Goal: Task Accomplishment & Management: Manage account settings

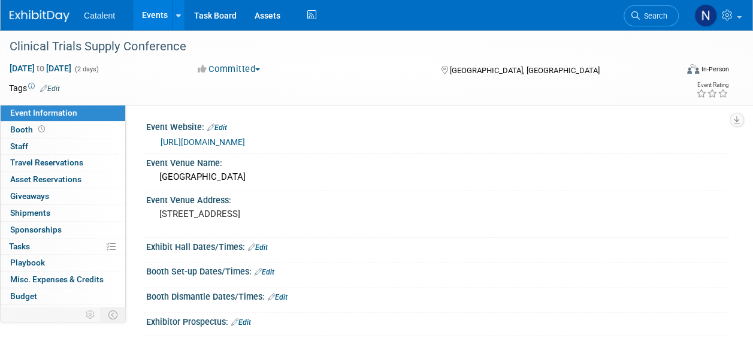
click at [158, 10] on link "Events" at bounding box center [155, 15] width 44 height 30
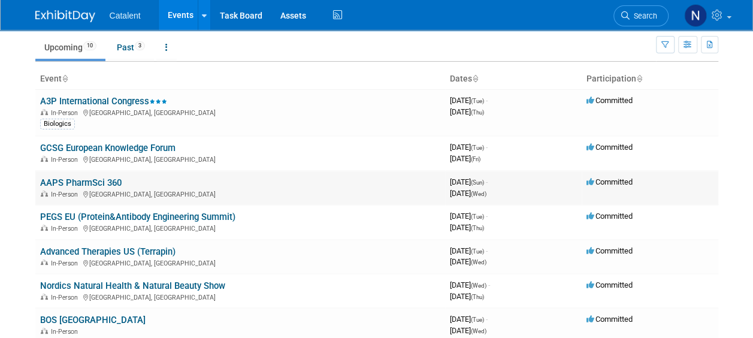
scroll to position [60, 0]
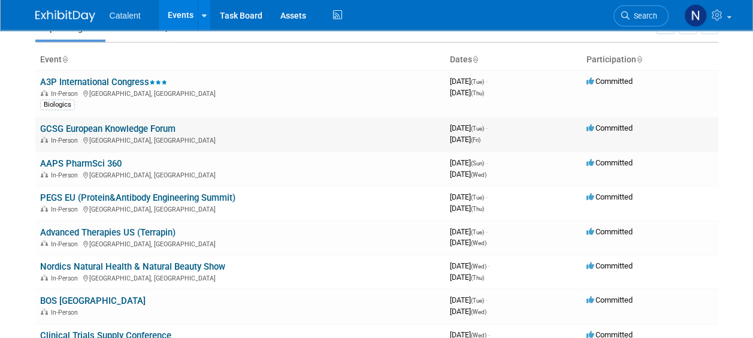
click at [137, 126] on link "GCSG European Knowledge Forum" at bounding box center [107, 128] width 135 height 11
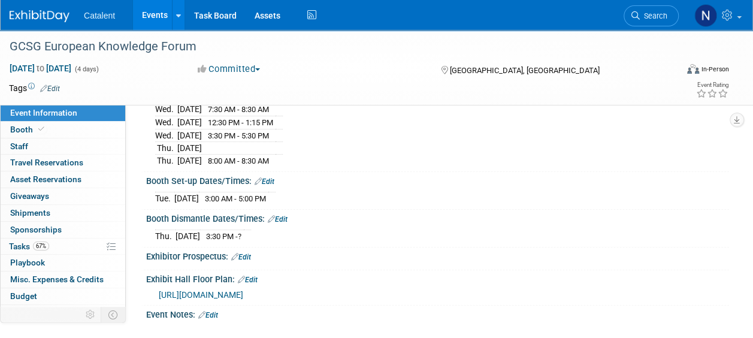
scroll to position [180, 0]
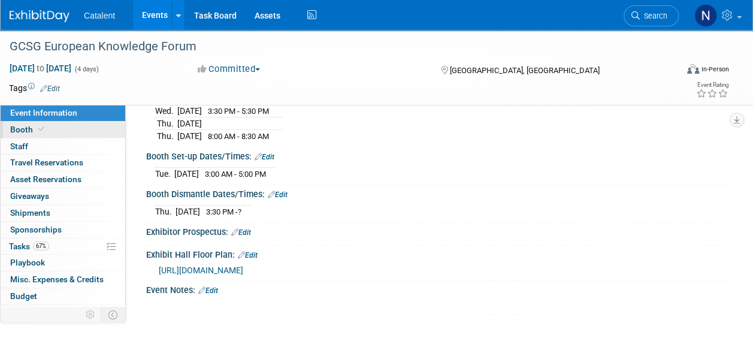
click at [23, 128] on span "Booth" at bounding box center [28, 130] width 37 height 10
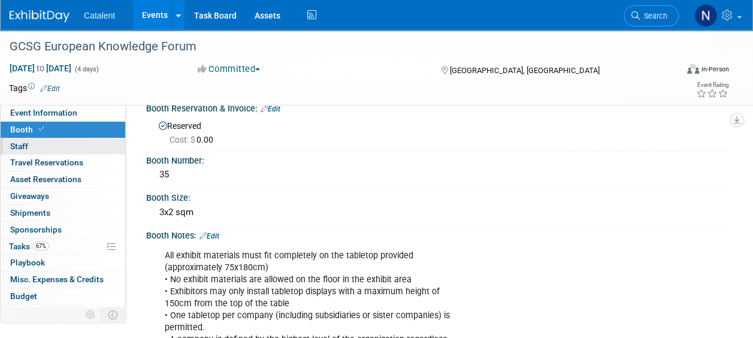
scroll to position [0, 0]
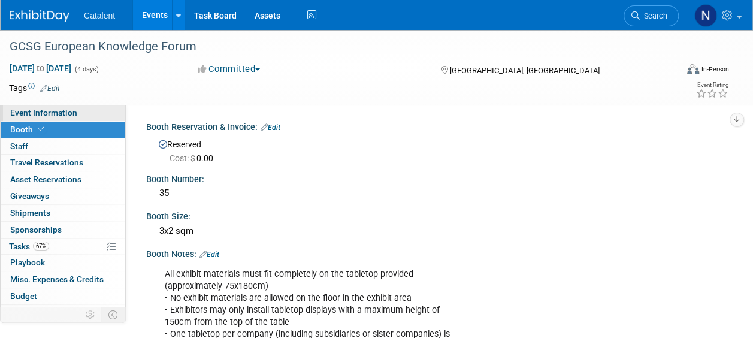
click at [51, 110] on span "Event Information" at bounding box center [43, 113] width 67 height 10
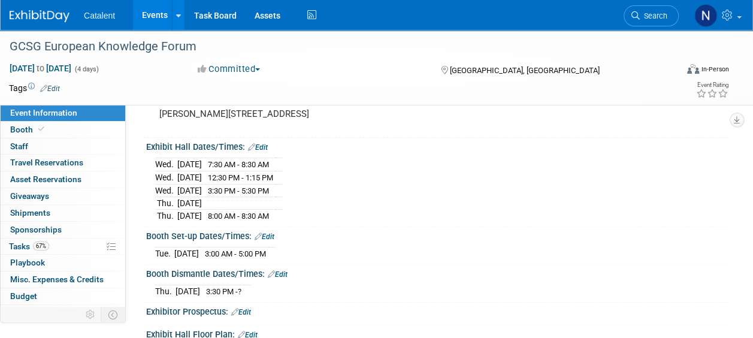
scroll to position [120, 0]
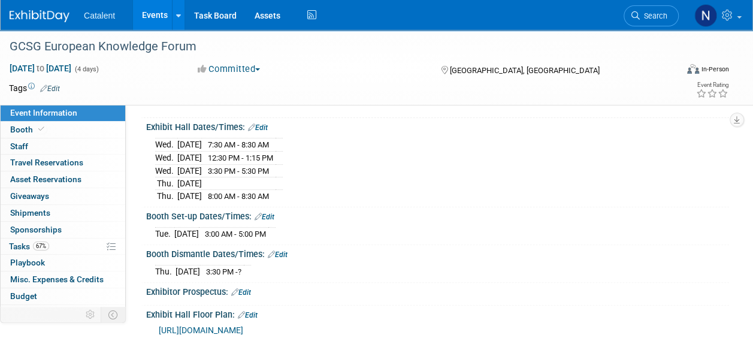
click at [268, 214] on link "Edit" at bounding box center [265, 217] width 20 height 8
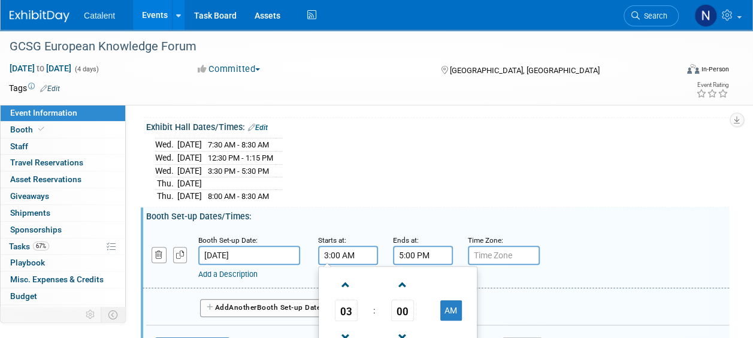
click at [351, 249] on input "3:00 AM" at bounding box center [348, 255] width 60 height 19
click at [455, 302] on button "AM" at bounding box center [451, 310] width 22 height 20
type input "3:00 PM"
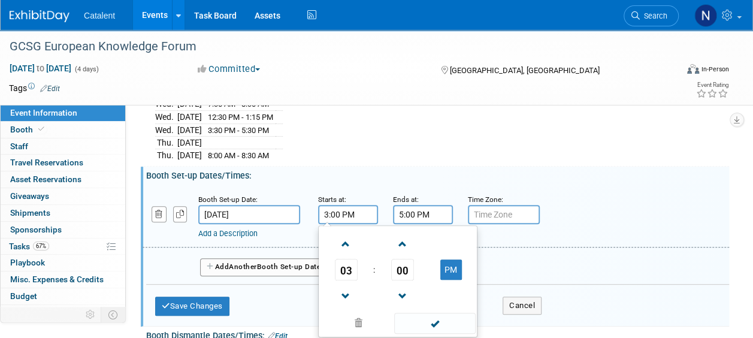
scroll to position [180, 0]
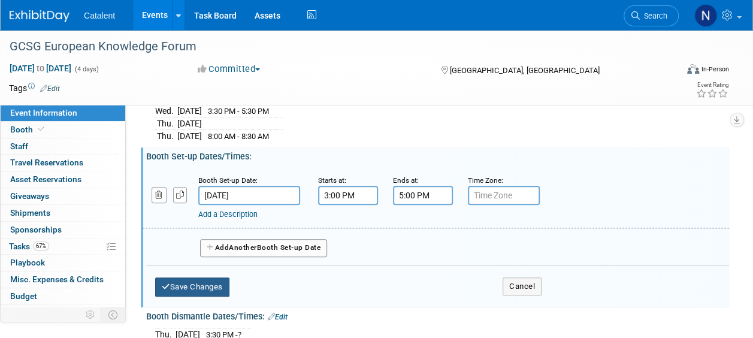
click at [205, 287] on button "Save Changes" at bounding box center [192, 286] width 74 height 19
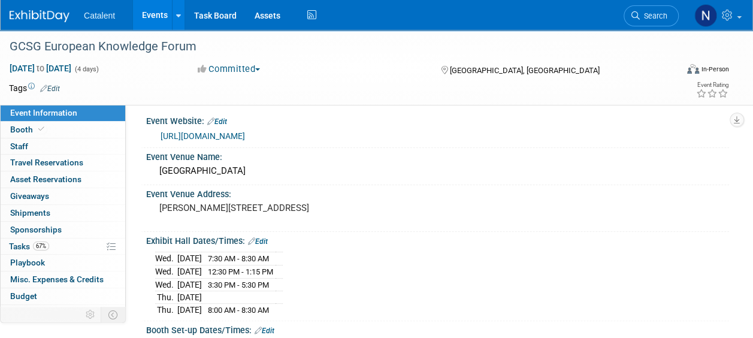
scroll to position [0, 0]
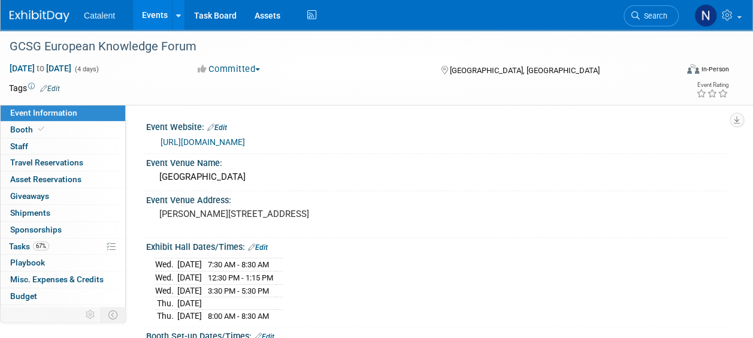
click at [245, 138] on link "https://mygcsg.com/conference/gcsg-2025-european-knowledge-forum/" at bounding box center [203, 142] width 84 height 10
